Goal: Task Accomplishment & Management: Use online tool/utility

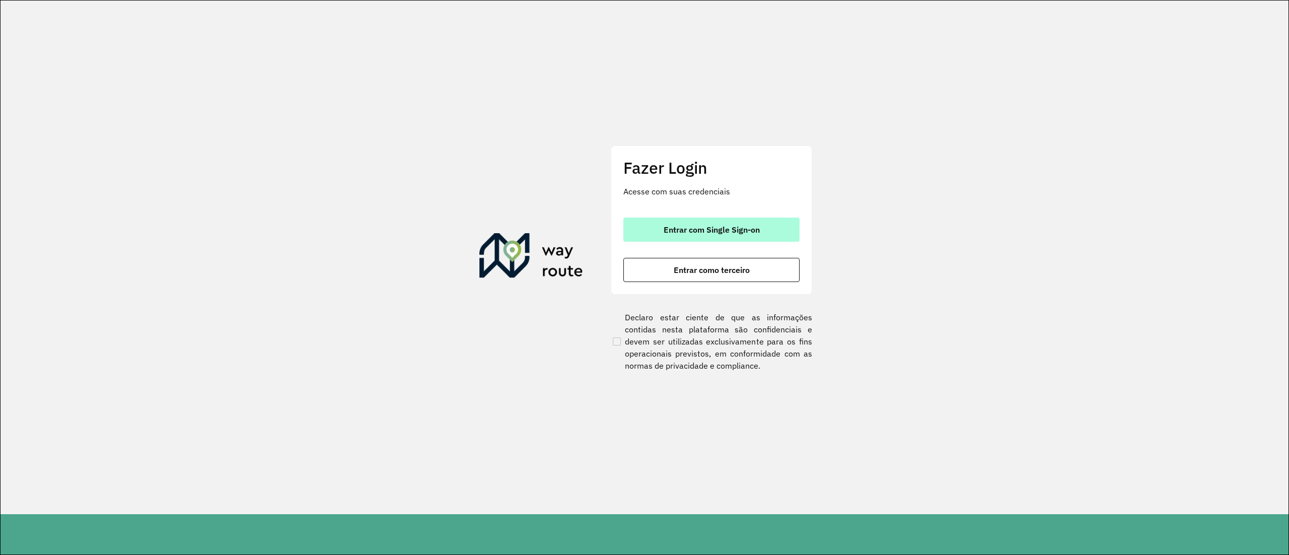
click at [515, 222] on button "Entrar com Single Sign-on" at bounding box center [711, 230] width 176 height 24
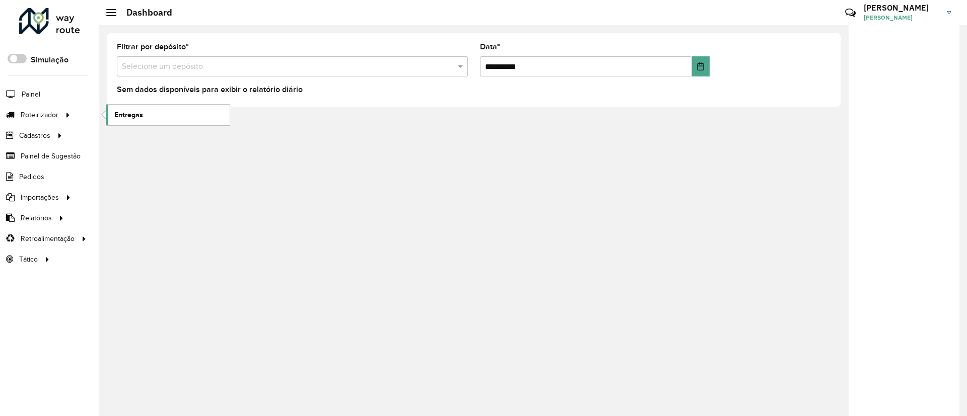
click at [150, 121] on link "Entregas" at bounding box center [167, 115] width 123 height 20
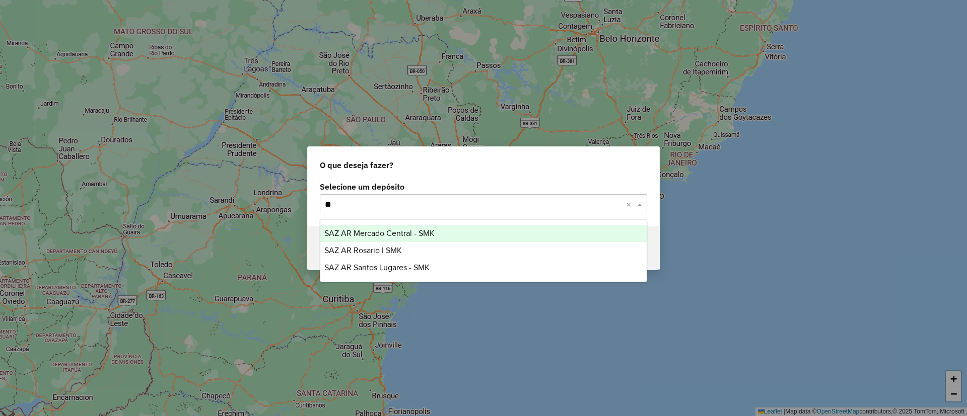
type input "***"
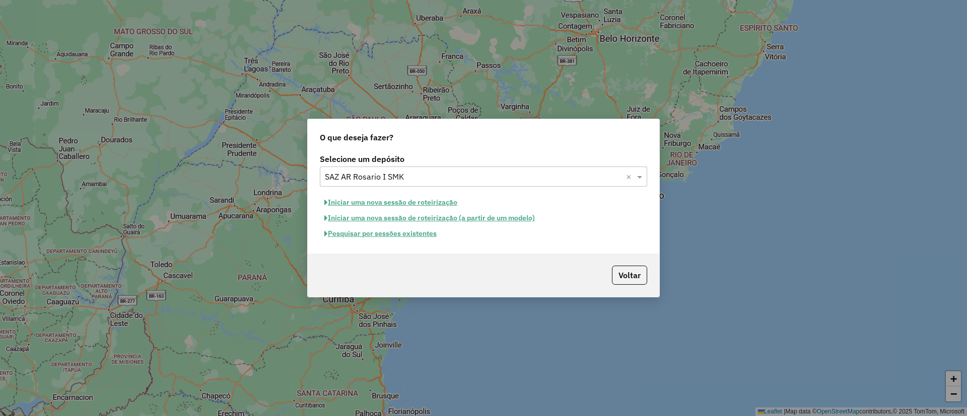
click at [406, 239] on button "Pesquisar por sessões existentes" at bounding box center [380, 234] width 121 height 16
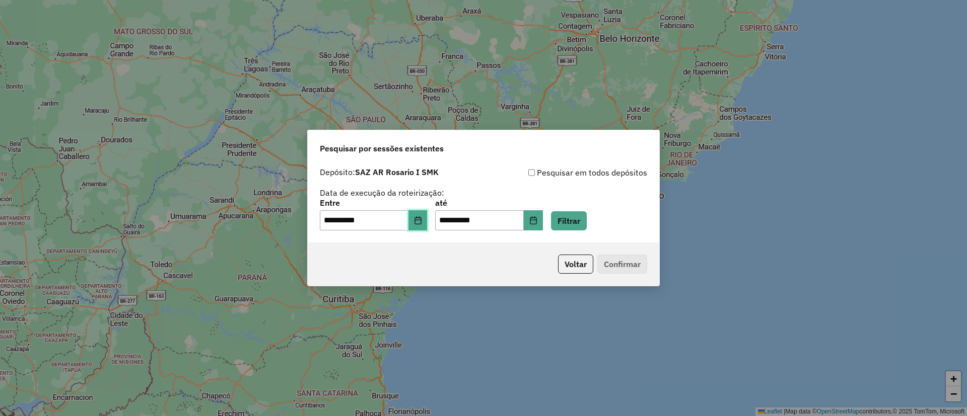
click at [425, 225] on button "Choose Date" at bounding box center [417, 221] width 19 height 20
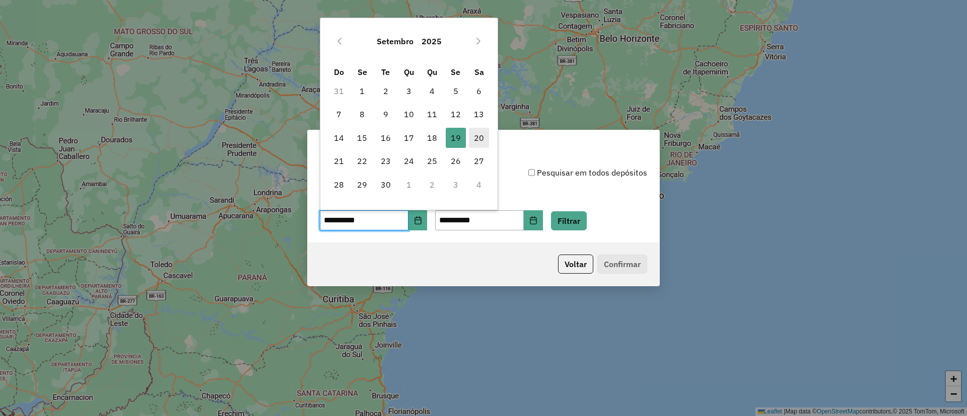
drag, startPoint x: 479, startPoint y: 130, endPoint x: 480, endPoint y: 135, distance: 5.3
click at [480, 132] on span "20" at bounding box center [479, 138] width 20 height 20
type input "**********"
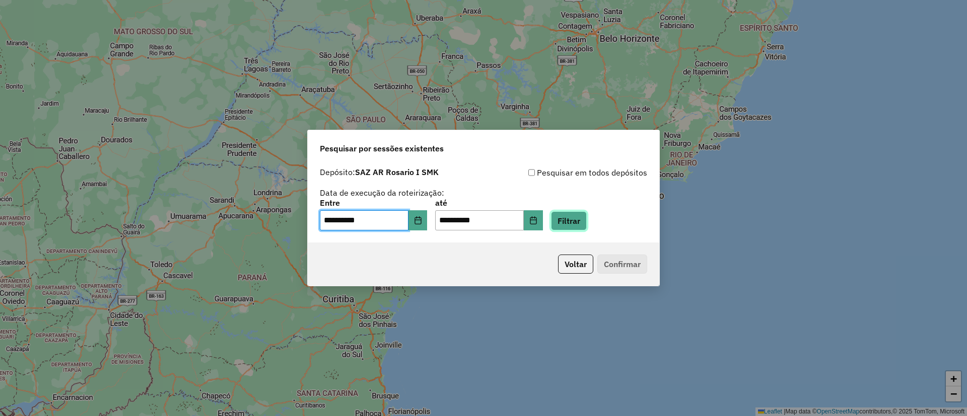
click at [569, 214] on button "Filtrar" at bounding box center [569, 221] width 36 height 19
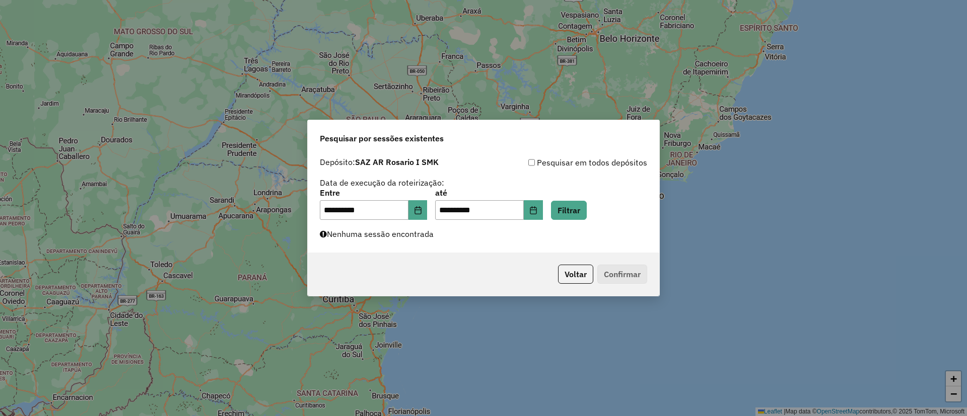
drag, startPoint x: 426, startPoint y: 233, endPoint x: 430, endPoint y: 239, distance: 7.2
click at [429, 238] on label "Nenhuma sessão encontrada" at bounding box center [377, 234] width 114 height 12
click at [575, 269] on button "Voltar" at bounding box center [575, 274] width 35 height 19
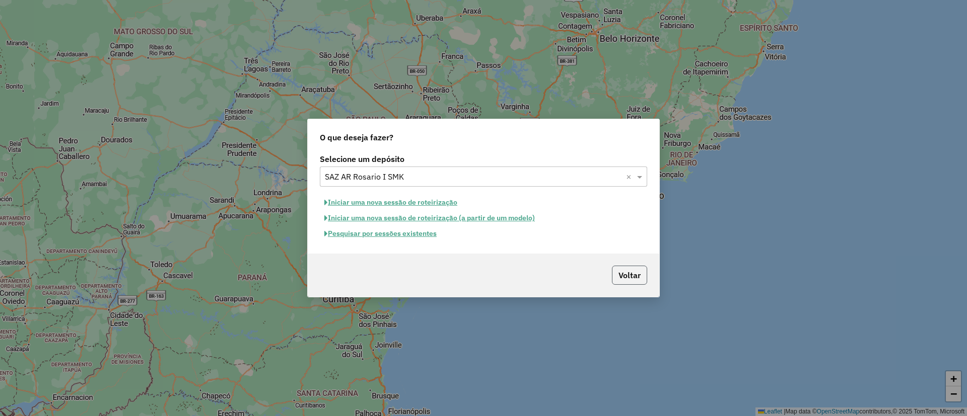
click at [625, 273] on button "Voltar" at bounding box center [629, 275] width 35 height 19
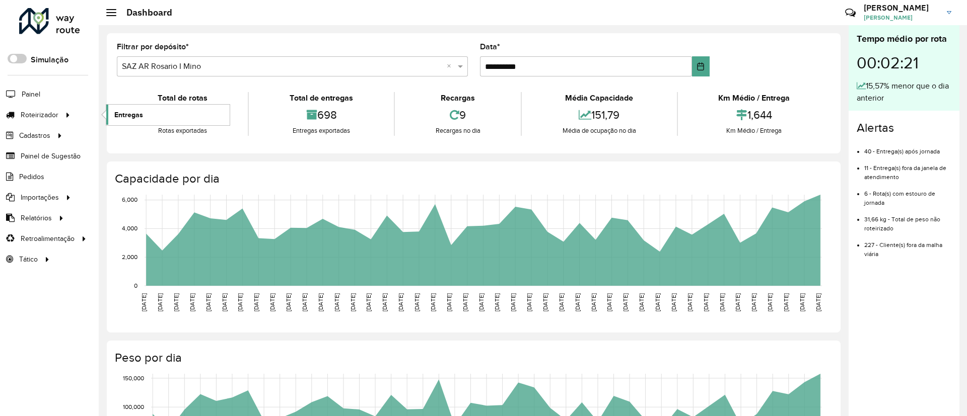
click at [112, 110] on link "Entregas" at bounding box center [167, 115] width 123 height 20
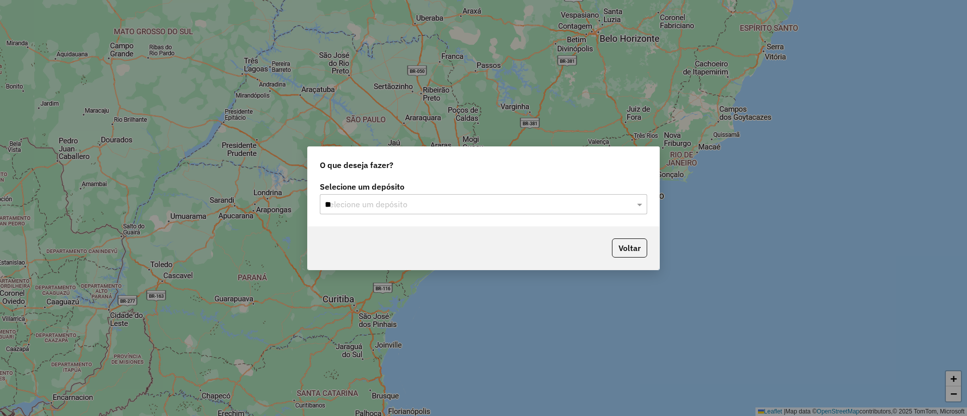
type input "***"
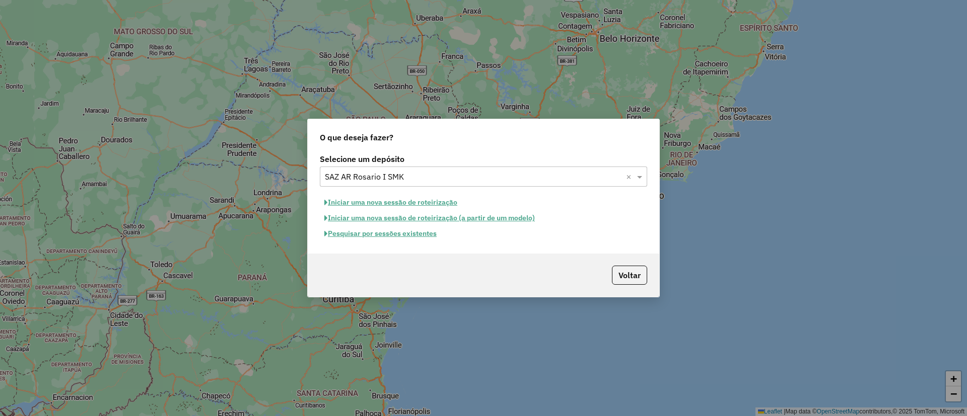
click at [343, 208] on button "Iniciar uma nova sessão de roteirização" at bounding box center [391, 203] width 142 height 16
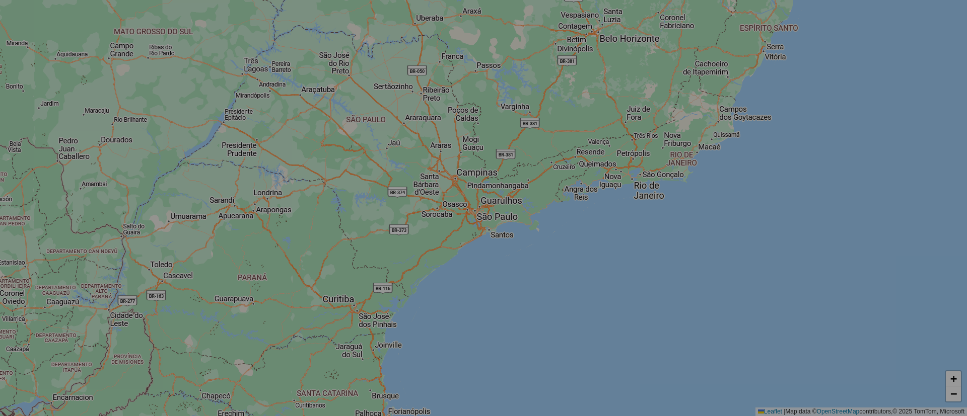
select select "*"
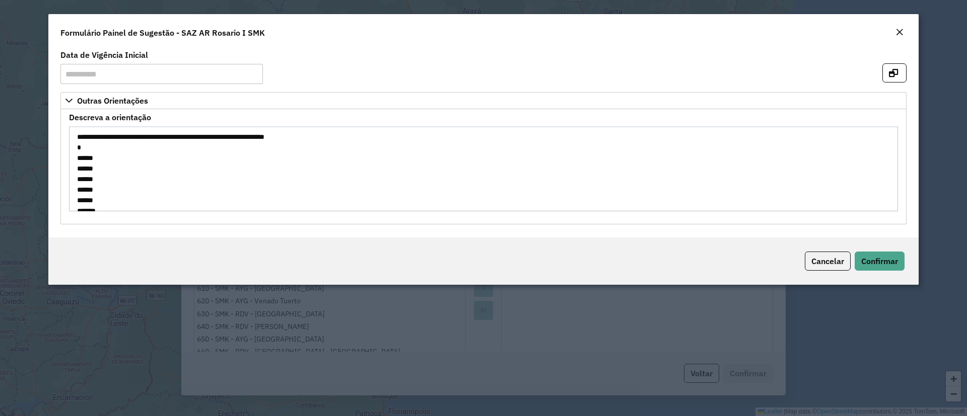
click at [824, 265] on span "Cancelar" at bounding box center [827, 261] width 33 height 10
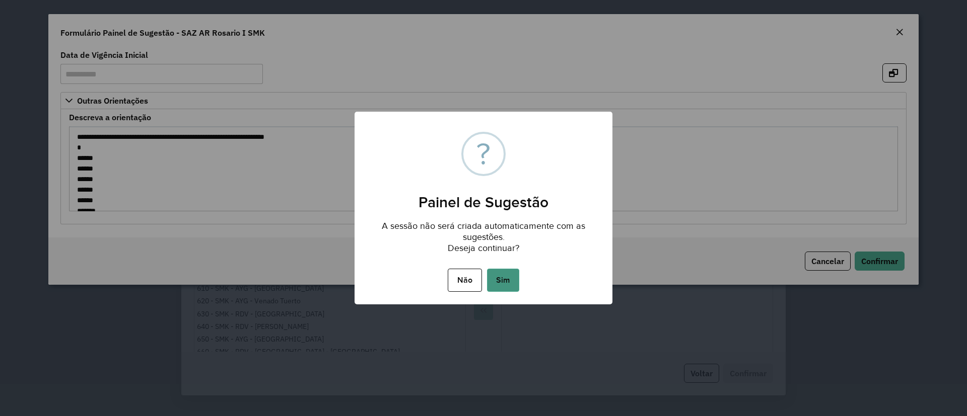
click at [516, 291] on button "Sim" at bounding box center [503, 280] width 32 height 23
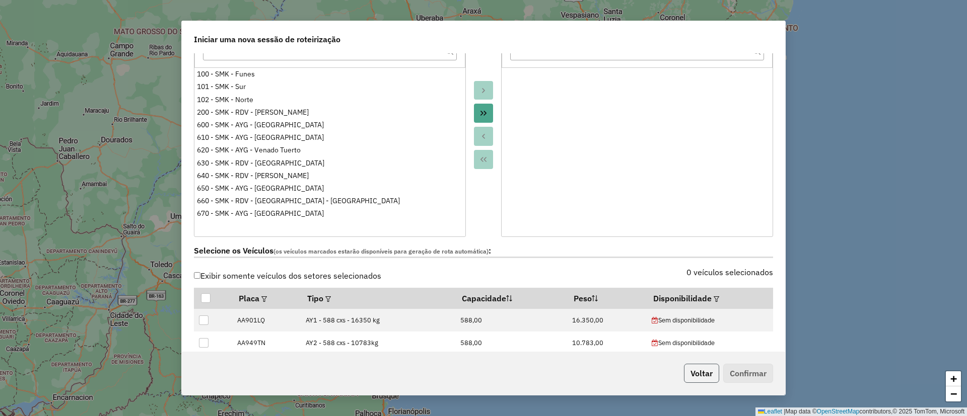
click at [706, 374] on button "Voltar" at bounding box center [701, 373] width 35 height 19
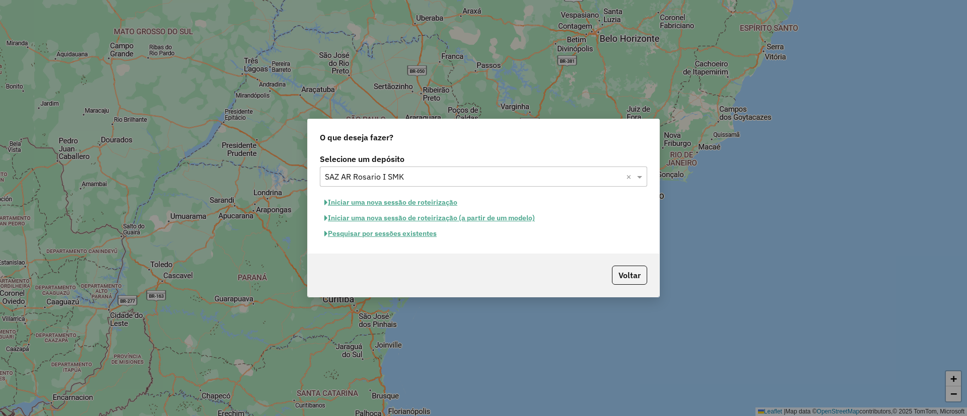
scroll to position [132, 0]
click at [426, 238] on button "Pesquisar por sessões existentes" at bounding box center [380, 234] width 121 height 16
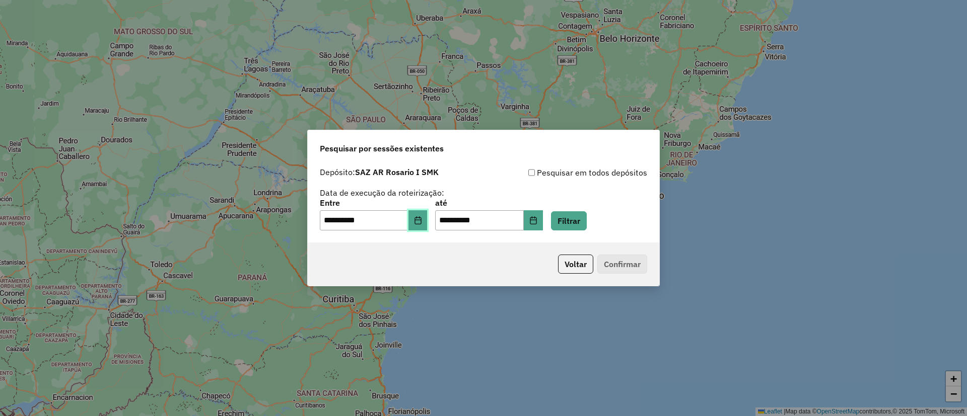
click at [422, 219] on icon "Choose Date" at bounding box center [418, 221] width 8 height 8
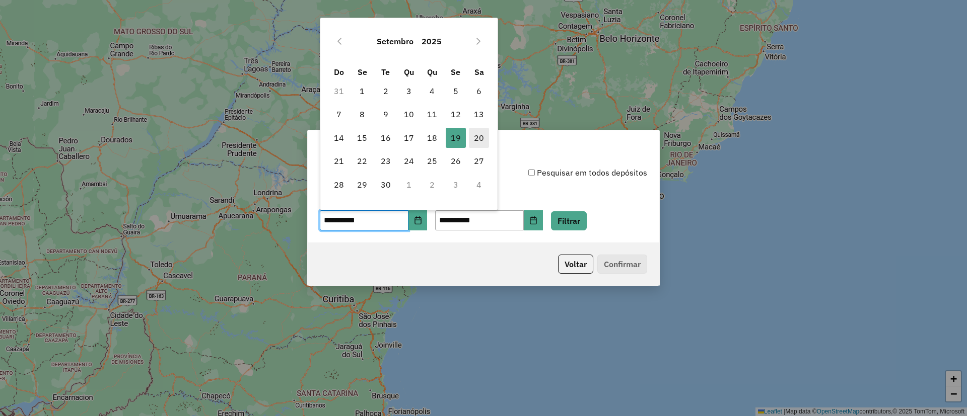
click at [471, 138] on span "20" at bounding box center [479, 138] width 20 height 20
type input "**********"
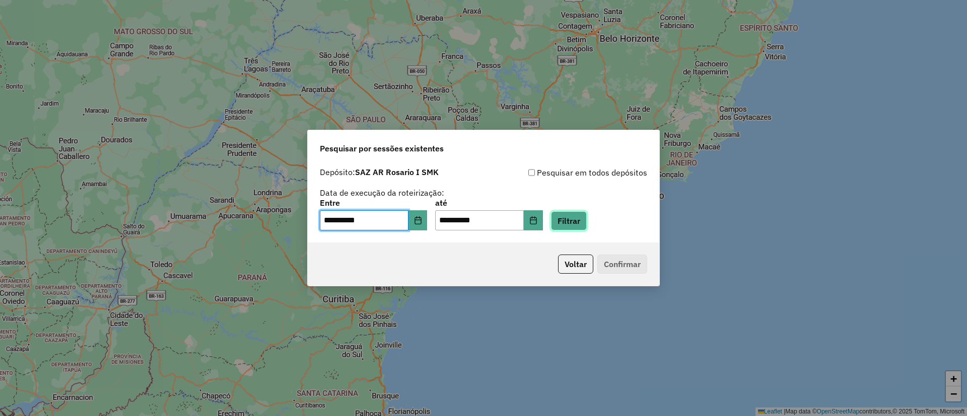
click at [572, 226] on button "Filtrar" at bounding box center [569, 221] width 36 height 19
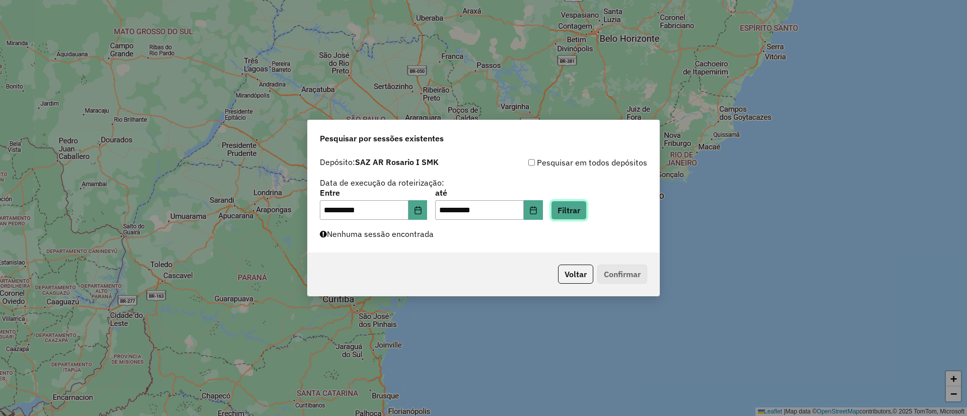
click at [581, 211] on button "Filtrar" at bounding box center [569, 210] width 36 height 19
